Goal: Task Accomplishment & Management: Use online tool/utility

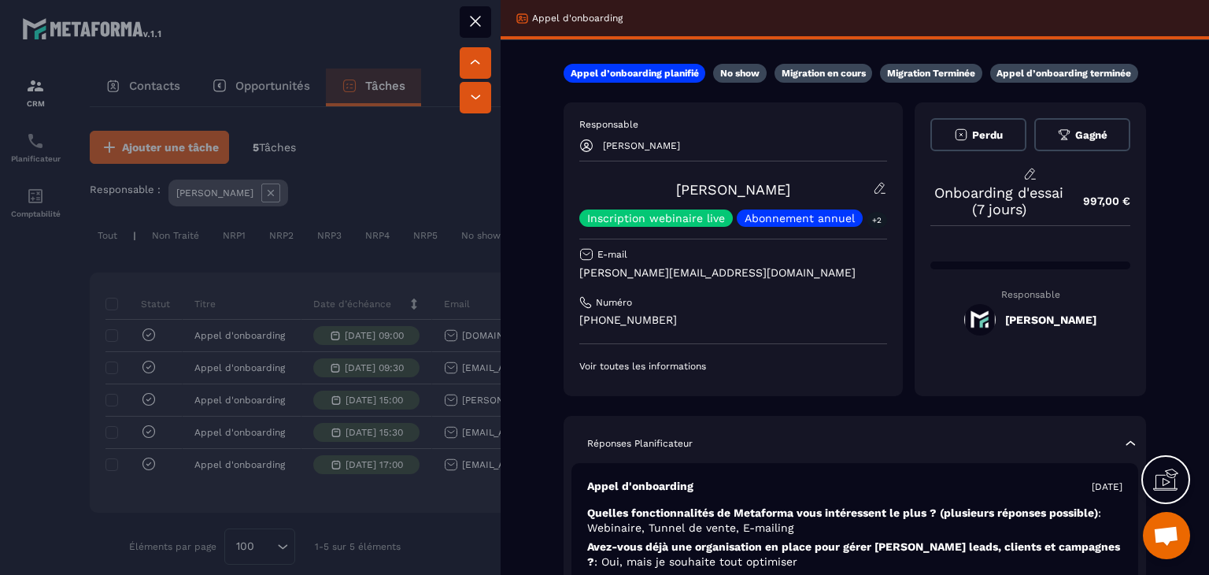
click at [474, 23] on icon at bounding box center [475, 21] width 19 height 19
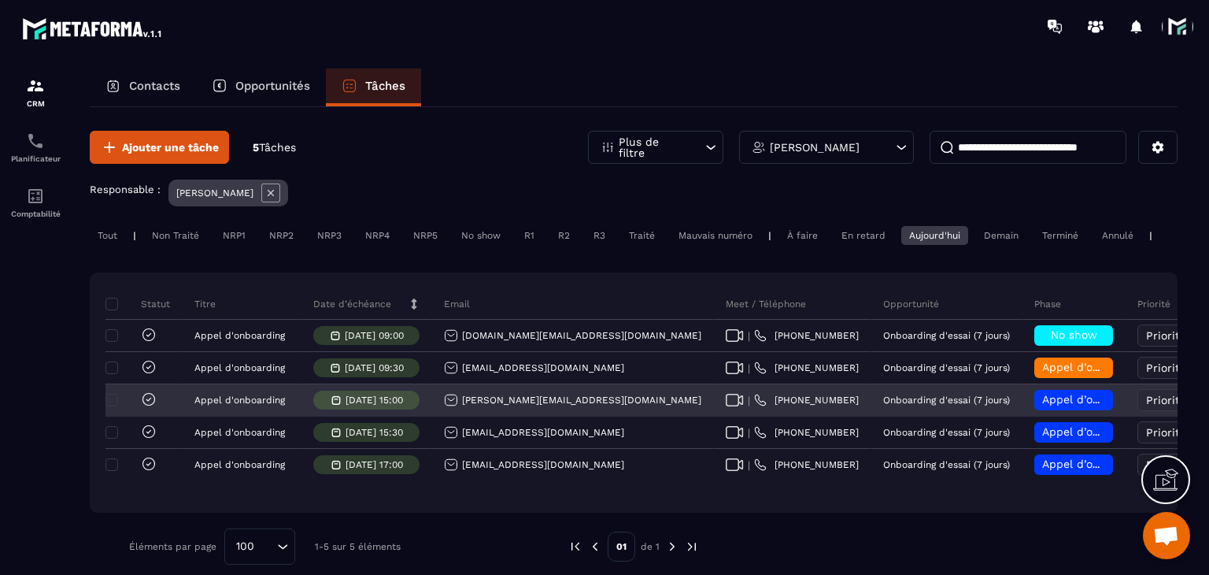
click at [714, 404] on div "| [PHONE_NUMBER]" at bounding box center [792, 400] width 157 height 31
click at [714, 416] on div "| [PHONE_NUMBER]" at bounding box center [792, 400] width 157 height 31
click at [726, 406] on icon at bounding box center [735, 400] width 18 height 13
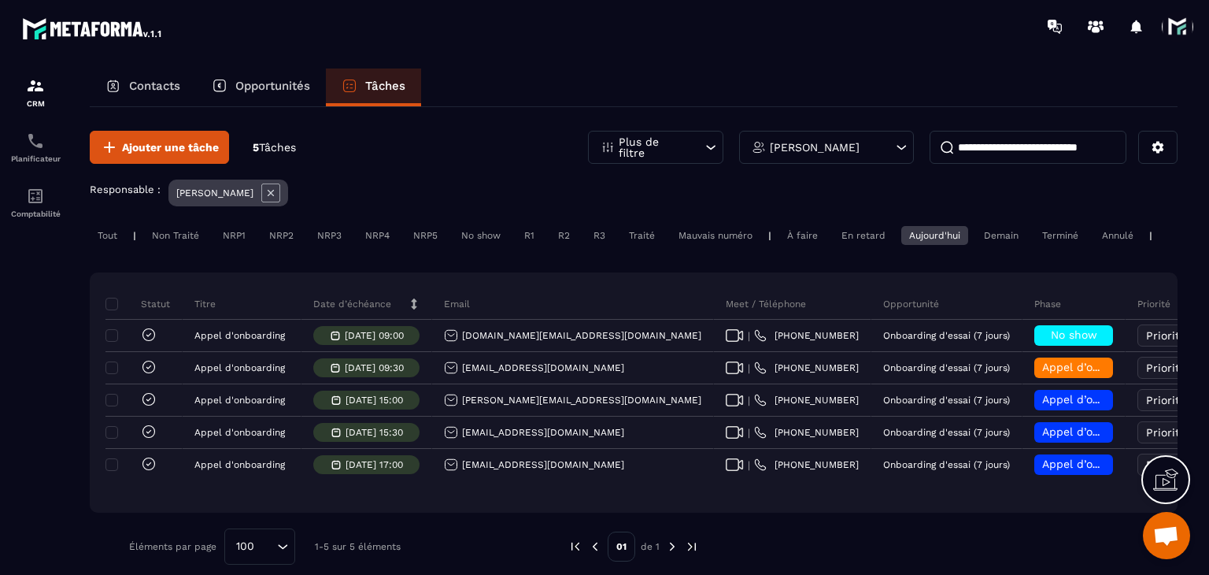
click at [1193, 9] on div at bounding box center [697, 26] width 1024 height 53
click at [1171, 53] on section "CRM Planificateur Comptabilité Contacts Opportunités Tâches Ajouter une tâche 5…" at bounding box center [604, 336] width 1209 height 567
click at [1182, 26] on span at bounding box center [1177, 26] width 31 height 31
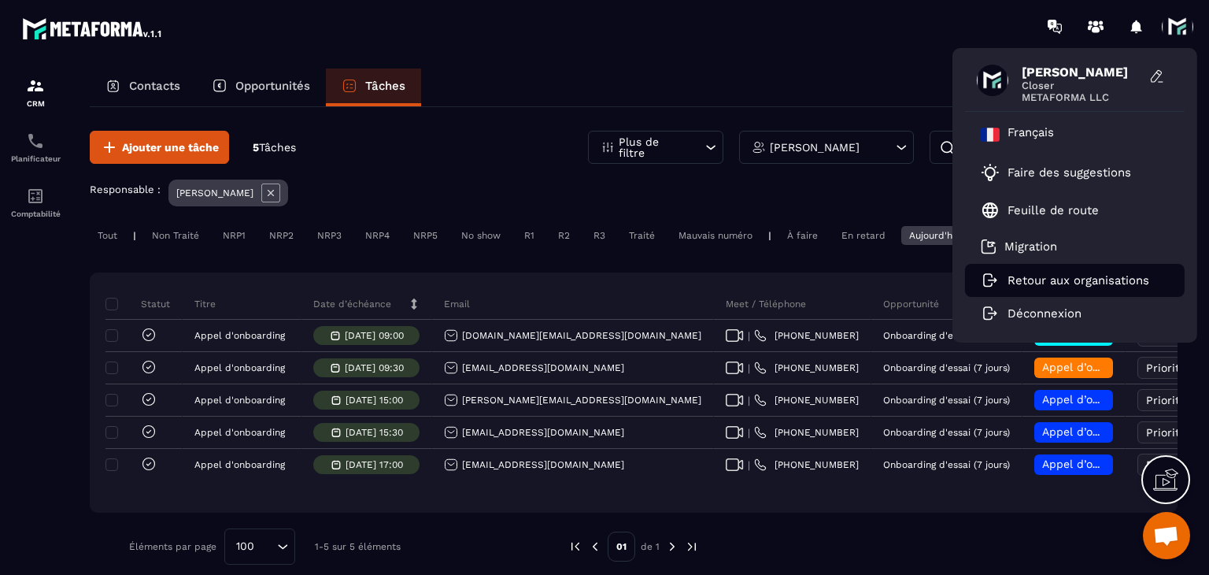
click at [1030, 284] on p "Retour aux organisations" at bounding box center [1079, 280] width 142 height 14
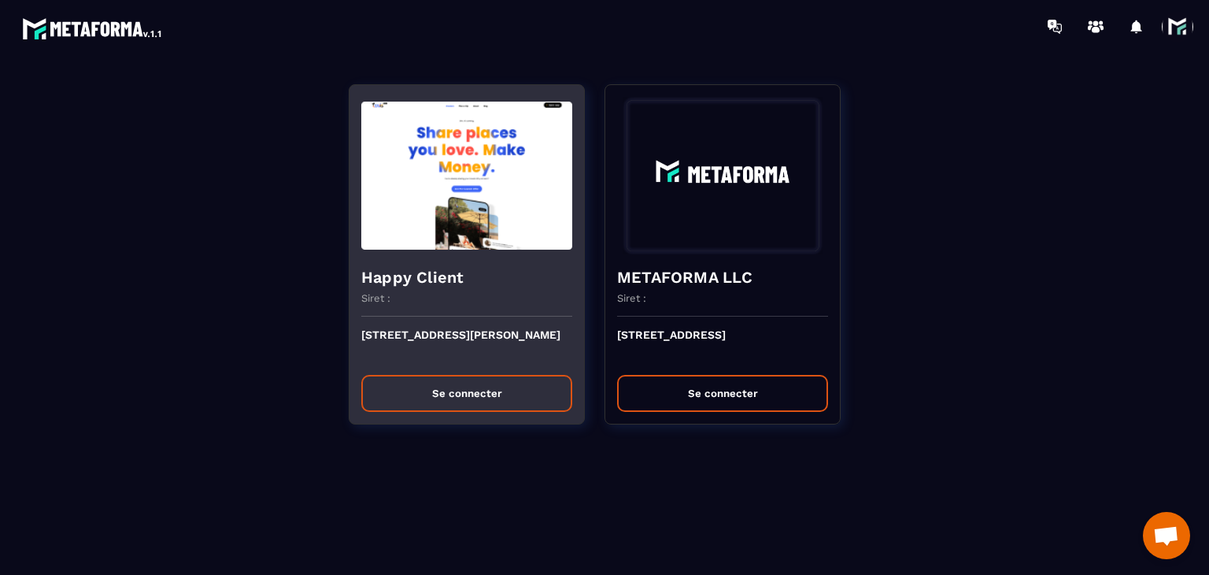
click at [502, 380] on button "Se connecter" at bounding box center [466, 393] width 211 height 37
